Goal: Task Accomplishment & Management: Manage account settings

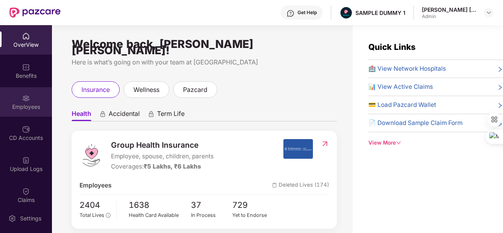
click at [26, 101] on img at bounding box center [26, 98] width 8 height 8
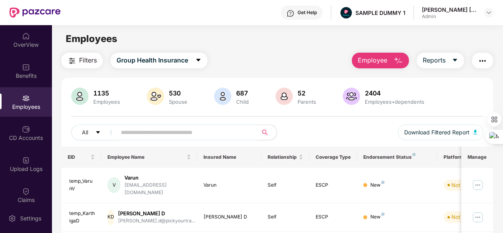
click at [370, 55] on span "Employee" at bounding box center [372, 60] width 29 height 10
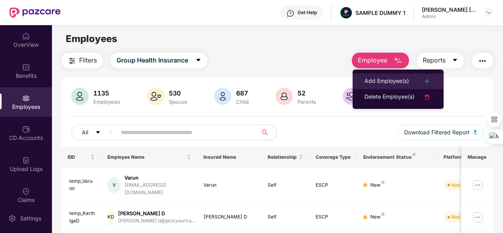
click at [370, 76] on li "Add Employee(s)" at bounding box center [397, 82] width 91 height 16
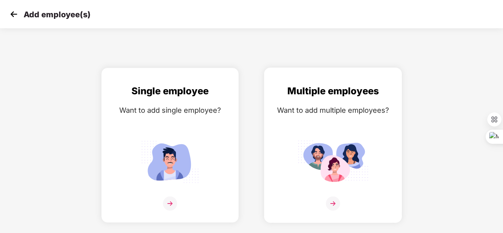
click at [322, 121] on div "Multiple employees Want to add multiple employees?" at bounding box center [332, 152] width 121 height 137
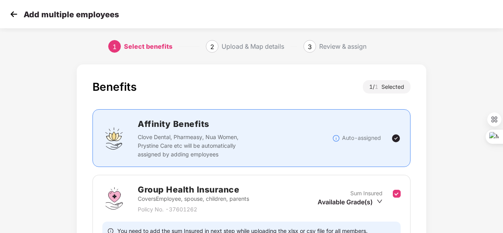
scroll to position [83, 0]
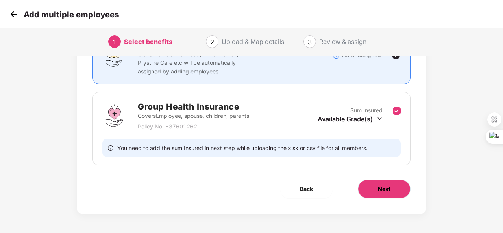
click at [408, 190] on button "Next" at bounding box center [384, 189] width 53 height 19
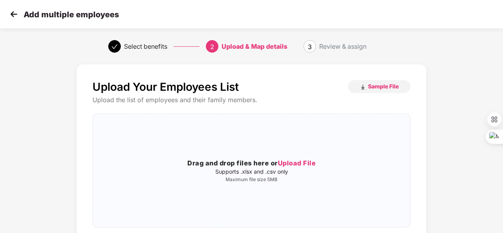
click at [10, 18] on img at bounding box center [14, 14] width 12 height 12
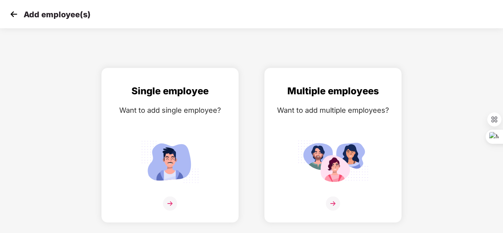
click at [10, 18] on img at bounding box center [14, 14] width 12 height 12
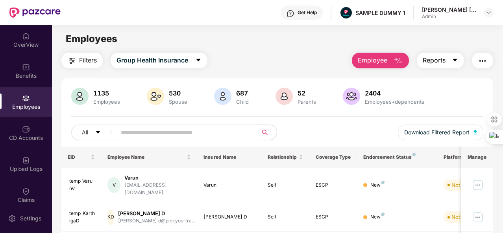
click at [432, 57] on span "Reports" at bounding box center [433, 60] width 23 height 10
click at [480, 60] on img "button" at bounding box center [481, 60] width 9 height 9
click at [136, 41] on div "Employees" at bounding box center [277, 38] width 450 height 15
click at [10, 122] on div "CD Accounts" at bounding box center [26, 132] width 52 height 29
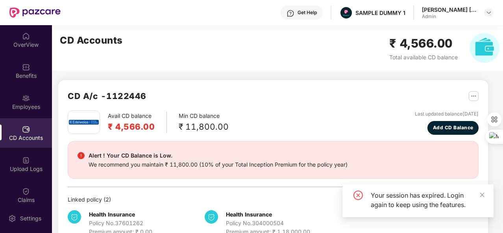
scroll to position [21, 0]
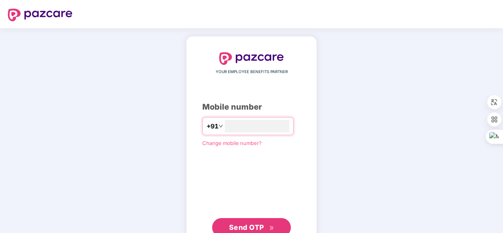
type input "**********"
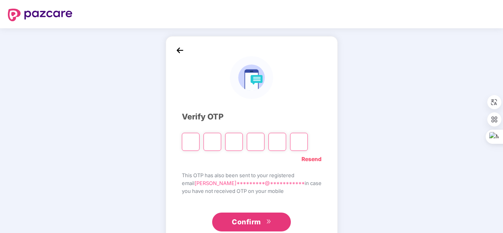
type input "*"
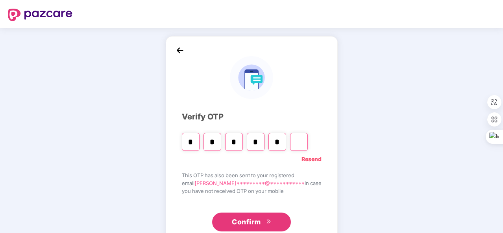
type input "*"
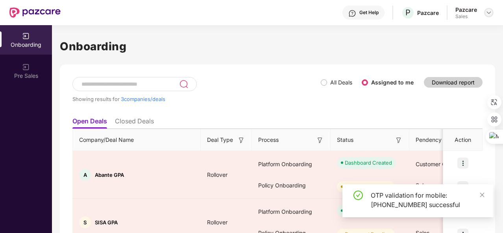
click at [492, 12] on div at bounding box center [488, 12] width 9 height 9
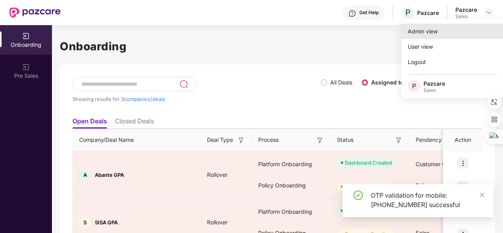
click at [462, 28] on div "Admin view" at bounding box center [452, 31] width 102 height 15
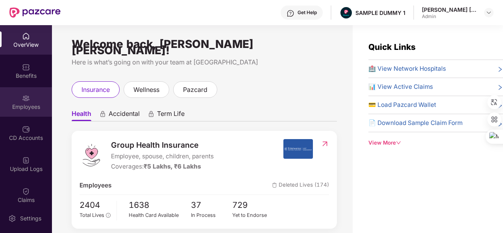
click at [21, 114] on div "Employees" at bounding box center [26, 101] width 52 height 29
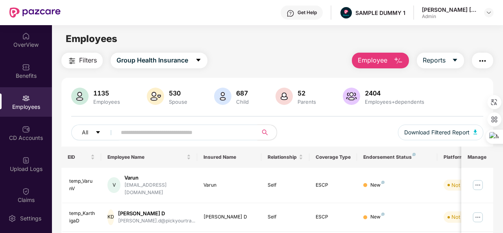
click at [374, 59] on span "Employee" at bounding box center [372, 60] width 29 height 10
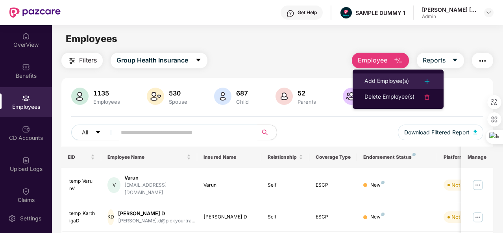
click at [372, 82] on div "Add Employee(s)" at bounding box center [386, 81] width 44 height 9
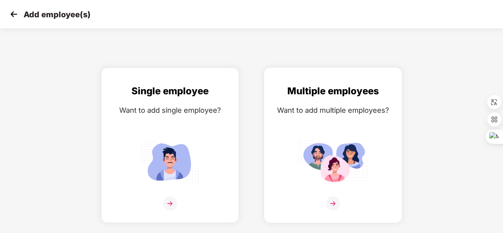
click at [355, 134] on div "Multiple employees Want to add multiple employees?" at bounding box center [332, 152] width 121 height 137
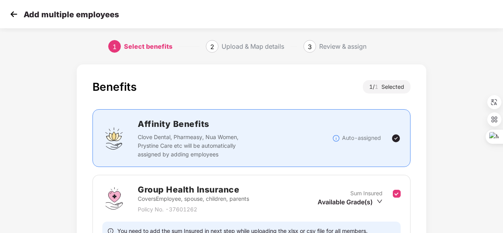
scroll to position [83, 0]
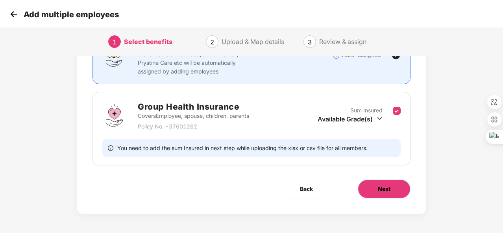
click at [400, 192] on button "Next" at bounding box center [384, 189] width 53 height 19
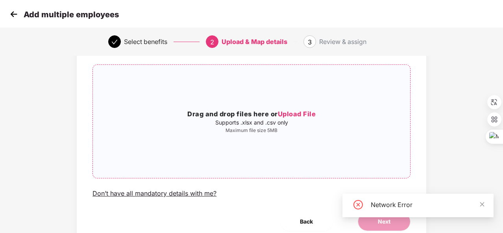
scroll to position [50, 0]
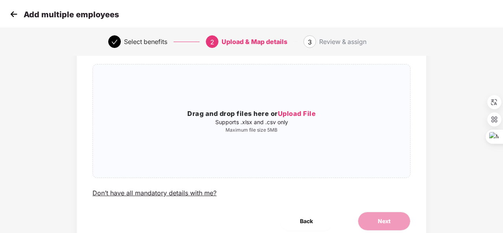
click at [11, 14] on img at bounding box center [14, 14] width 12 height 12
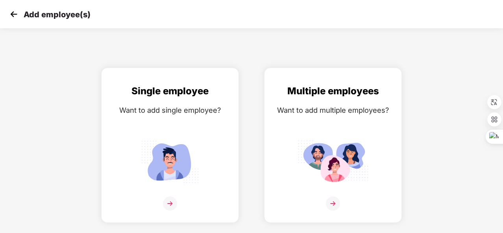
click at [11, 14] on img at bounding box center [14, 14] width 12 height 12
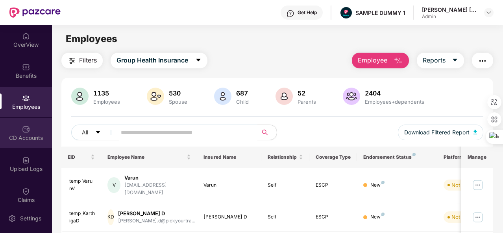
click at [29, 137] on div "CD Accounts" at bounding box center [26, 138] width 52 height 8
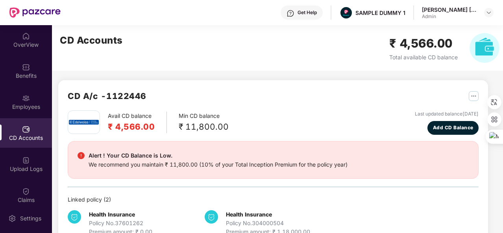
scroll to position [21, 0]
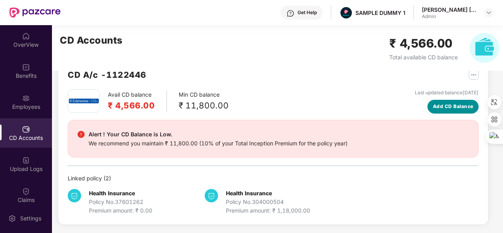
click at [441, 105] on span "Add CD Balance" at bounding box center [453, 106] width 41 height 7
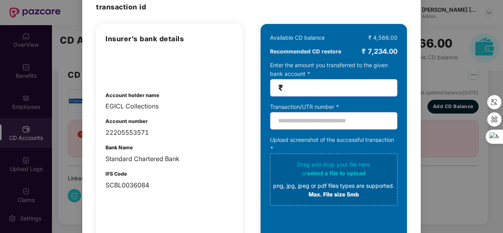
scroll to position [50, 0]
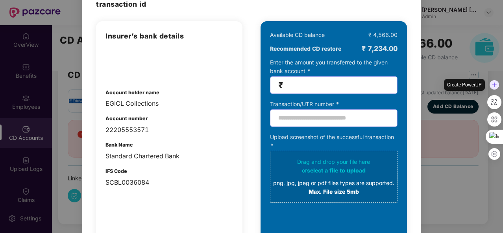
click at [447, 81] on div "Create PowerUP" at bounding box center [464, 85] width 41 height 12
click at [440, 59] on div "100% SECURE Transfer the amount you want add to your CD balance and share the s…" at bounding box center [251, 116] width 503 height 233
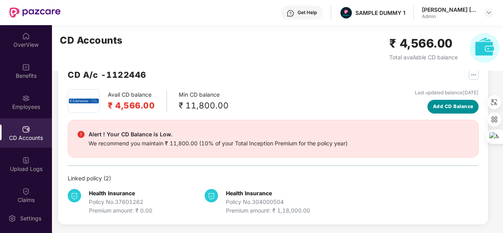
click at [433, 107] on span "Add CD Balance" at bounding box center [453, 106] width 41 height 7
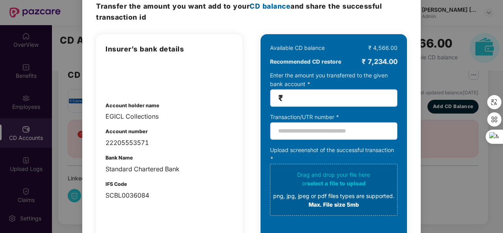
scroll to position [36, 0]
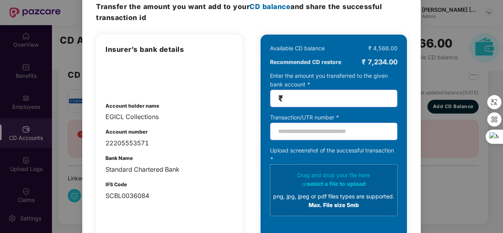
click at [437, 162] on div "100% SECURE Transfer the amount you want add to your CD balance and share the s…" at bounding box center [251, 116] width 503 height 233
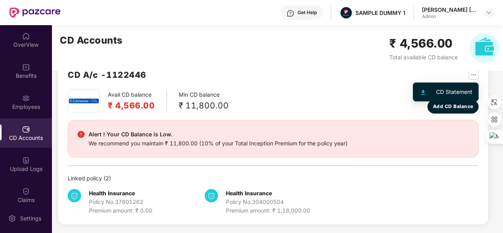
click at [470, 73] on img "button" at bounding box center [473, 75] width 10 height 10
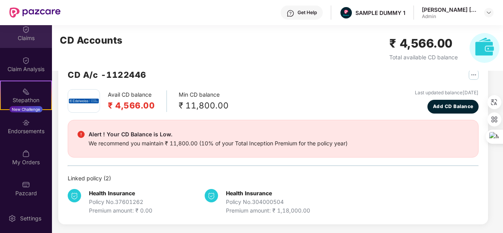
scroll to position [163, 0]
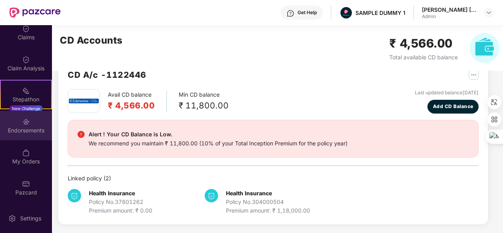
click at [36, 123] on div "Endorsements" at bounding box center [26, 125] width 52 height 29
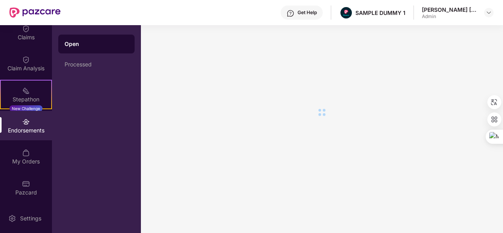
scroll to position [0, 0]
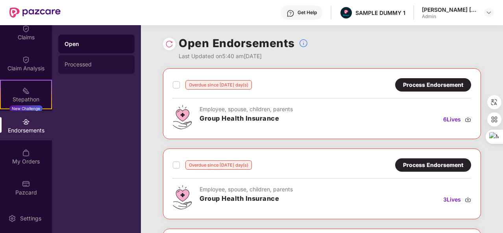
click at [101, 63] on div "Processed" at bounding box center [97, 64] width 64 height 6
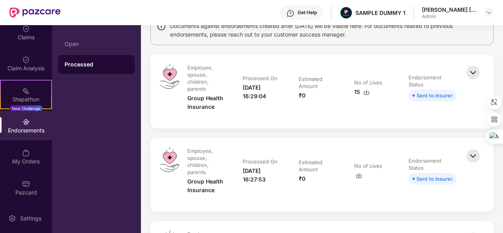
scroll to position [75, 0]
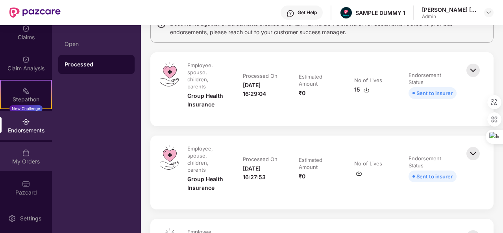
click at [32, 158] on div "My Orders" at bounding box center [26, 162] width 52 height 8
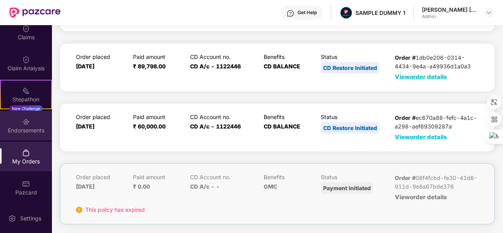
click at [25, 130] on div "Endorsements" at bounding box center [26, 131] width 52 height 8
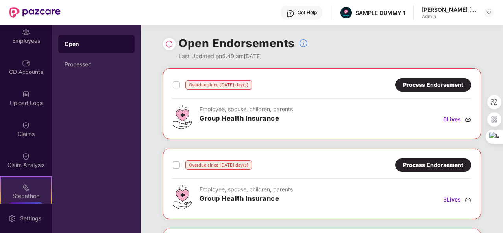
scroll to position [0, 0]
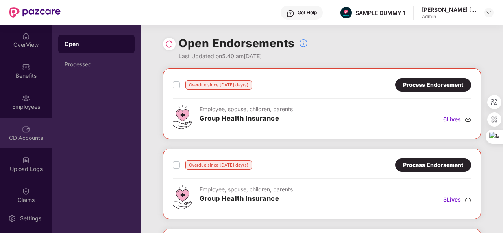
click at [18, 144] on div "CD Accounts" at bounding box center [26, 132] width 52 height 29
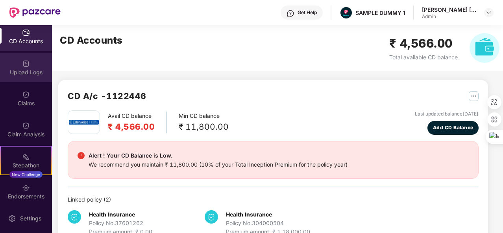
scroll to position [108, 0]
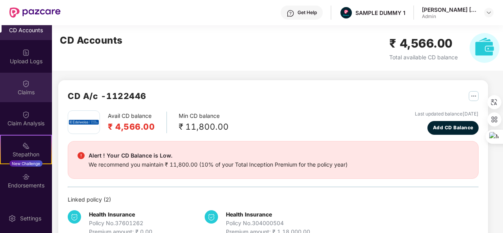
click at [20, 101] on div "Claims" at bounding box center [26, 87] width 52 height 29
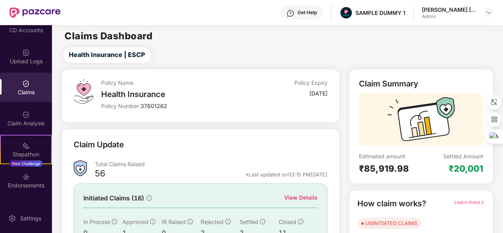
scroll to position [74, 0]
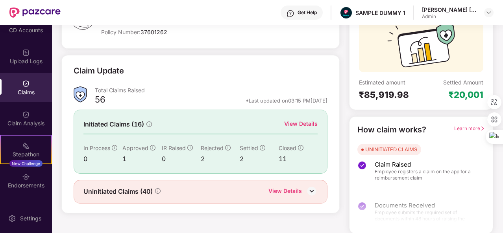
click at [289, 118] on div "Initiated Claims (16) View Details In Process 0 Approved 1 IR Raised 0 Rejected…" at bounding box center [201, 142] width 254 height 64
click at [292, 122] on div "View Details" at bounding box center [300, 124] width 33 height 9
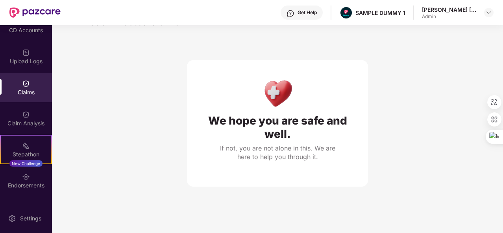
scroll to position [0, 0]
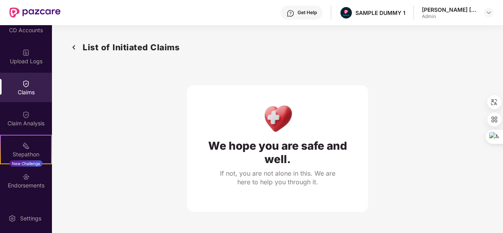
click at [74, 46] on img at bounding box center [74, 47] width 13 height 13
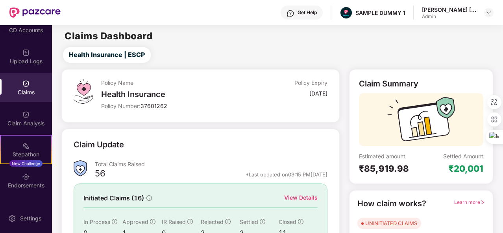
scroll to position [74, 0]
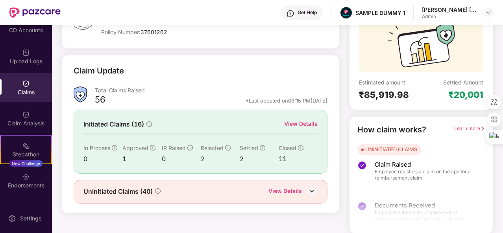
click at [290, 188] on div "View Details" at bounding box center [284, 192] width 33 height 10
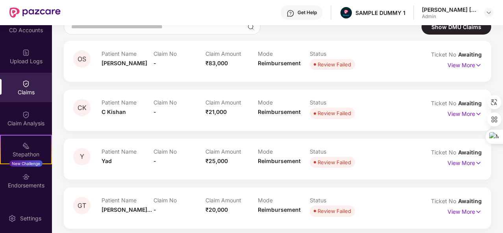
scroll to position [0, 0]
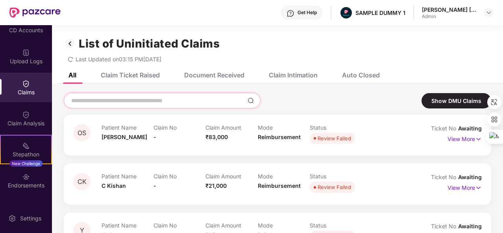
click at [168, 103] on input at bounding box center [157, 101] width 174 height 8
click at [120, 71] on div "Claim Ticket Raised" at bounding box center [130, 75] width 59 height 8
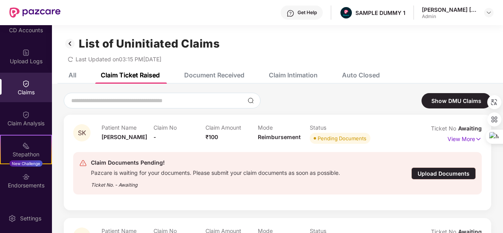
click at [209, 81] on div "Document Received" at bounding box center [208, 74] width 72 height 17
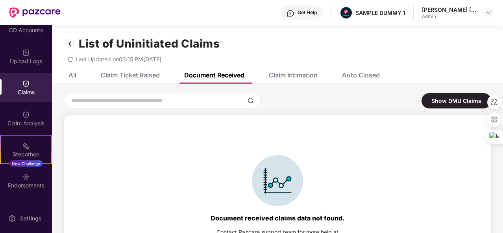
click at [297, 75] on div "Claim Intimation" at bounding box center [293, 75] width 49 height 8
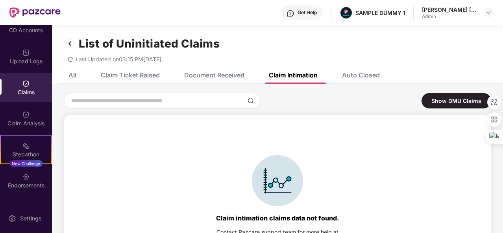
click at [376, 81] on div "Auto Closed" at bounding box center [355, 74] width 50 height 17
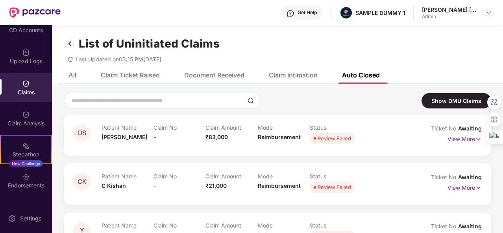
click at [70, 42] on img at bounding box center [70, 43] width 13 height 13
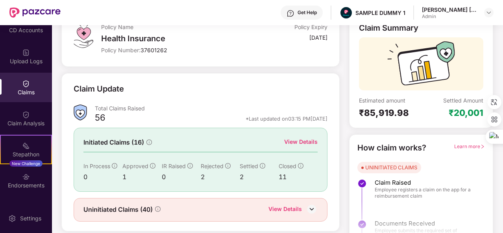
scroll to position [57, 0]
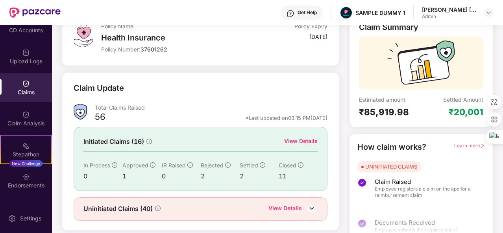
click at [293, 140] on div "View Details" at bounding box center [300, 141] width 33 height 9
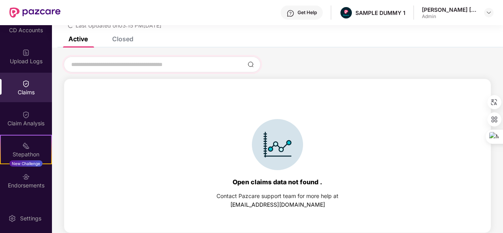
scroll to position [0, 0]
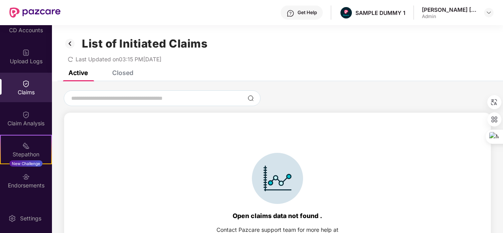
click at [124, 71] on div "Closed" at bounding box center [122, 73] width 21 height 8
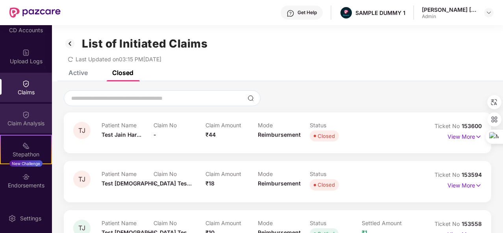
click at [33, 126] on div "Claim Analysis" at bounding box center [26, 124] width 52 height 8
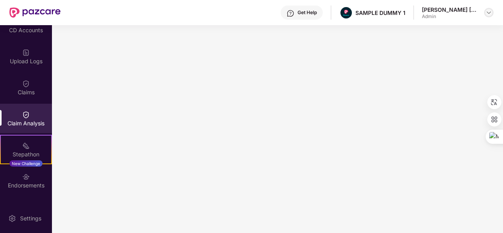
click at [486, 13] on img at bounding box center [488, 12] width 6 height 6
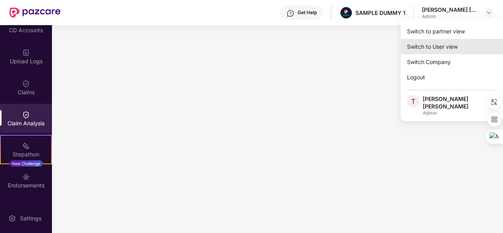
click at [464, 51] on div "Switch to User view" at bounding box center [451, 46] width 102 height 15
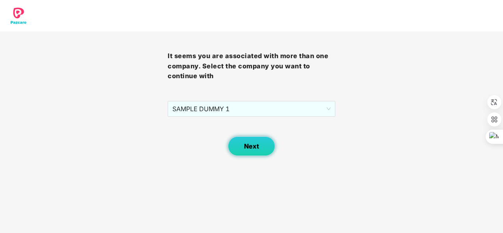
click at [240, 140] on button "Next" at bounding box center [251, 146] width 47 height 20
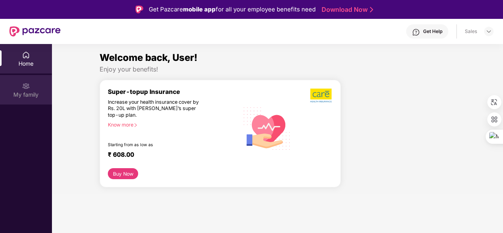
click at [20, 94] on div "My family" at bounding box center [26, 95] width 52 height 8
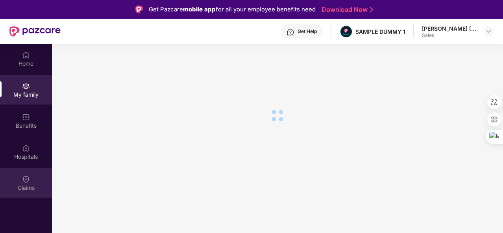
click at [28, 184] on div "Claims" at bounding box center [26, 188] width 52 height 8
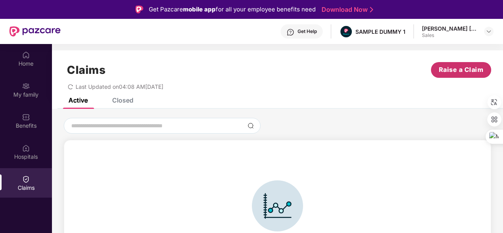
click at [442, 73] on span "Raise a Claim" at bounding box center [461, 70] width 45 height 10
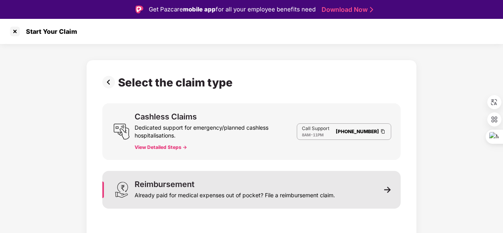
scroll to position [19, 0]
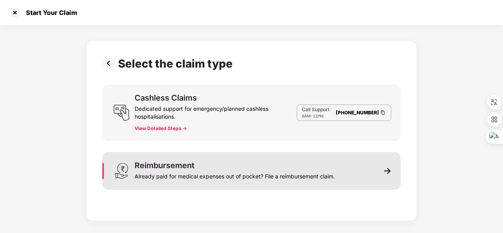
click at [187, 159] on div "Reimbursement Already paid for medical expenses out of pocket? File a reimburse…" at bounding box center [251, 171] width 298 height 38
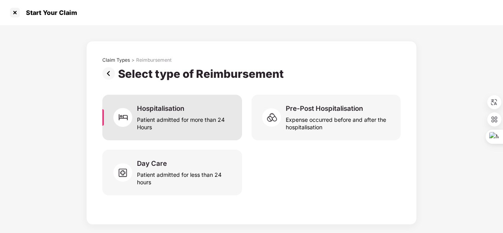
click at [173, 119] on div "Patient admitted for more than 24 Hours" at bounding box center [185, 122] width 96 height 18
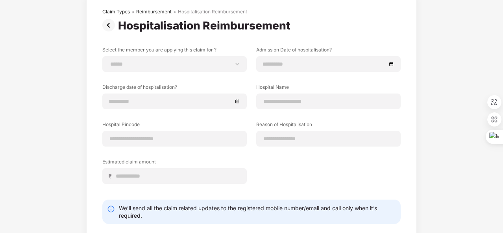
scroll to position [0, 0]
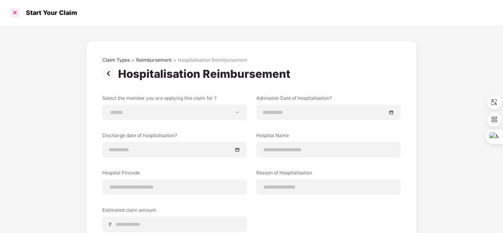
click at [14, 17] on div at bounding box center [15, 12] width 13 height 13
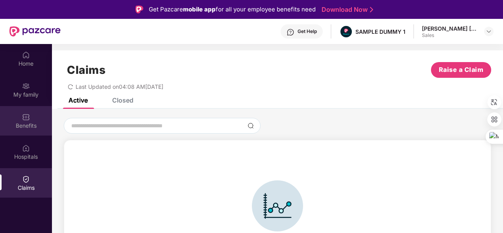
click at [24, 108] on div "Benefits" at bounding box center [26, 120] width 52 height 29
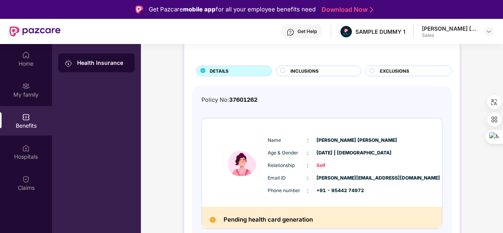
scroll to position [9, 0]
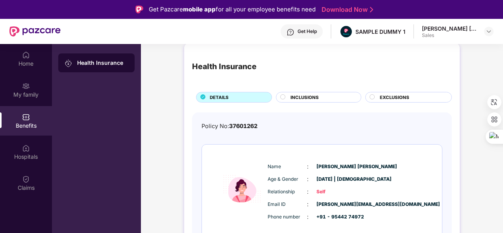
click at [313, 97] on span "INCLUSIONS" at bounding box center [304, 97] width 28 height 7
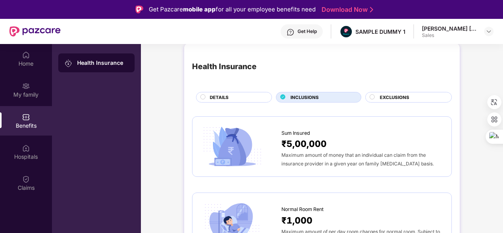
click at [394, 99] on span "EXCLUSIONS" at bounding box center [394, 97] width 29 height 7
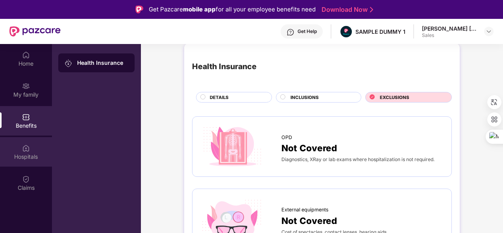
click at [15, 157] on div "Hospitals" at bounding box center [26, 157] width 52 height 8
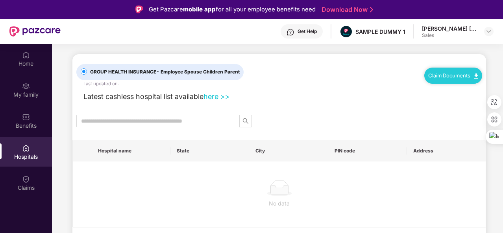
scroll to position [0, 0]
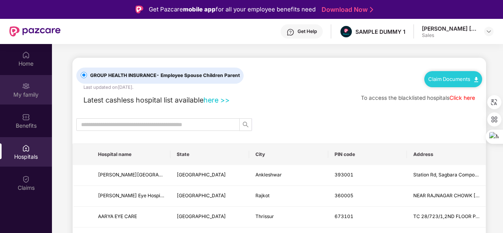
click at [22, 91] on div "My family" at bounding box center [26, 95] width 52 height 8
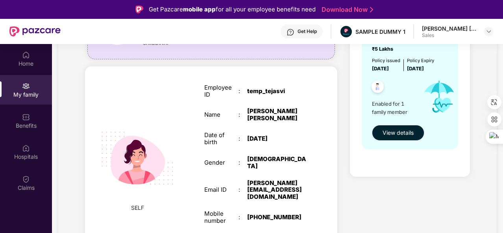
scroll to position [44, 0]
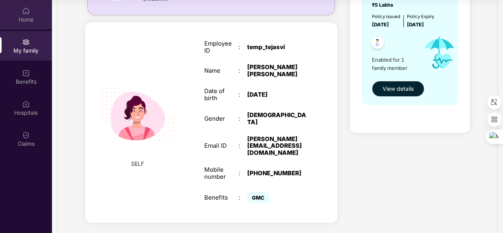
click at [14, 16] on div "Home" at bounding box center [26, 20] width 52 height 8
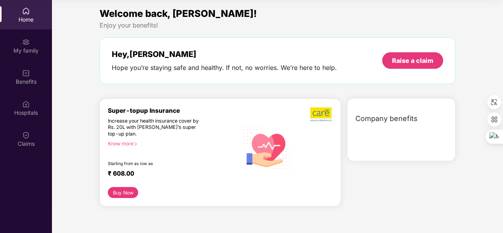
scroll to position [0, 0]
